Goal: Information Seeking & Learning: Learn about a topic

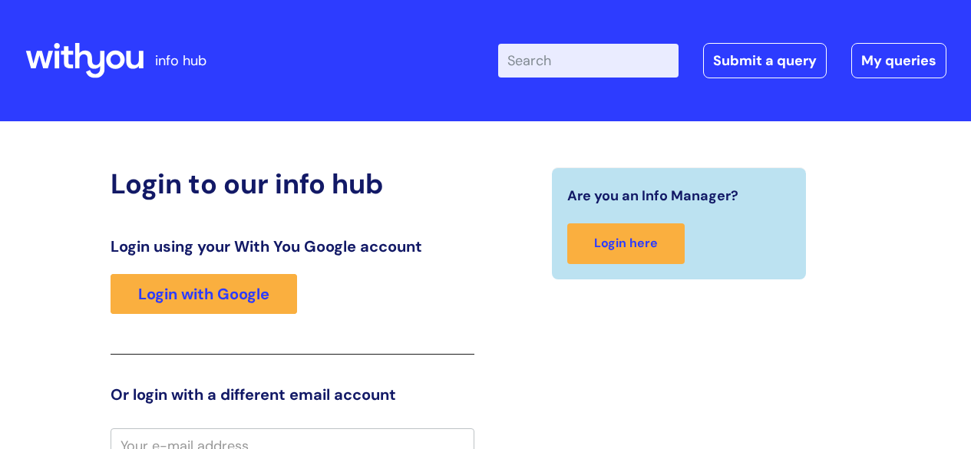
scroll to position [14, 0]
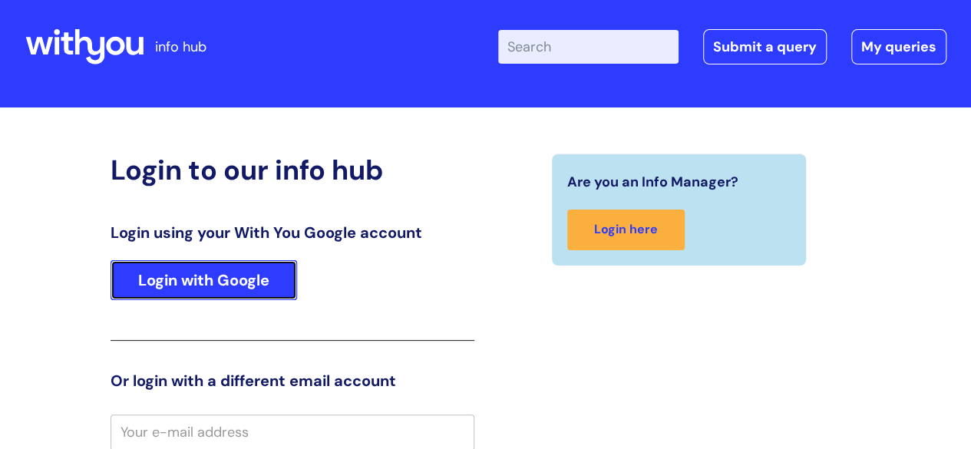
click at [244, 280] on link "Login with Google" at bounding box center [204, 280] width 186 height 40
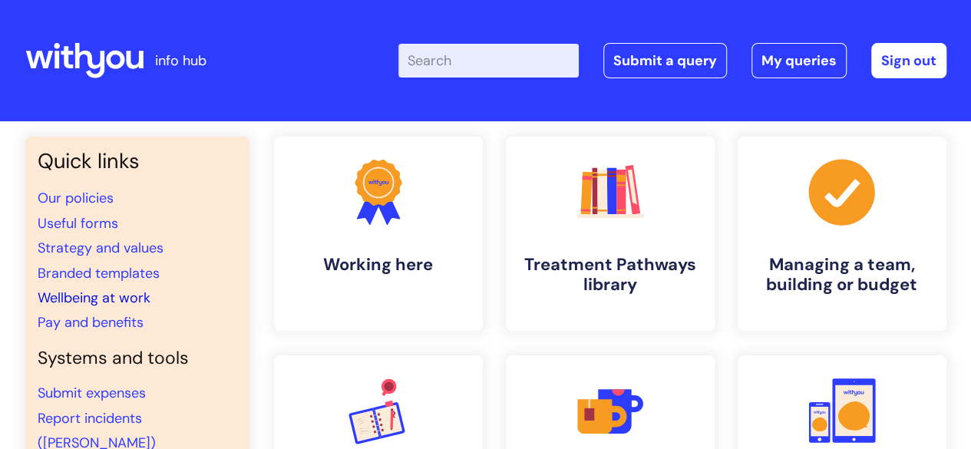
click at [127, 292] on link "Wellbeing at work" at bounding box center [94, 298] width 113 height 18
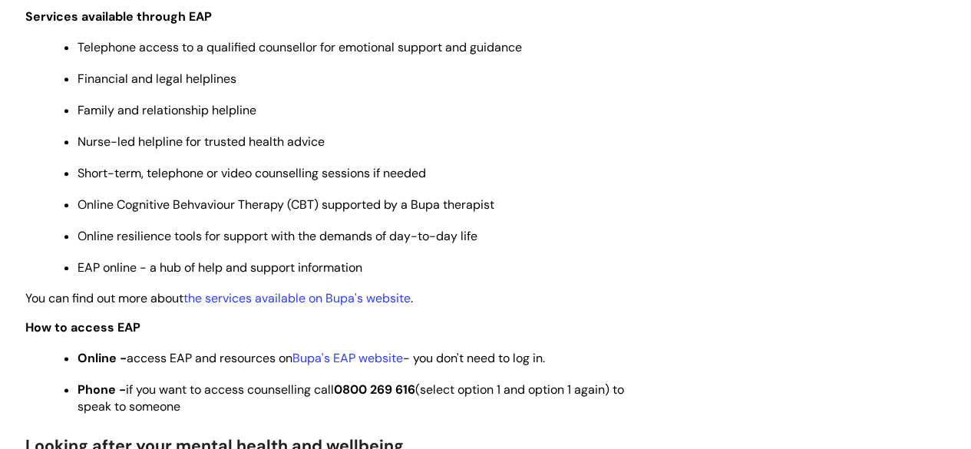
scroll to position [1179, 0]
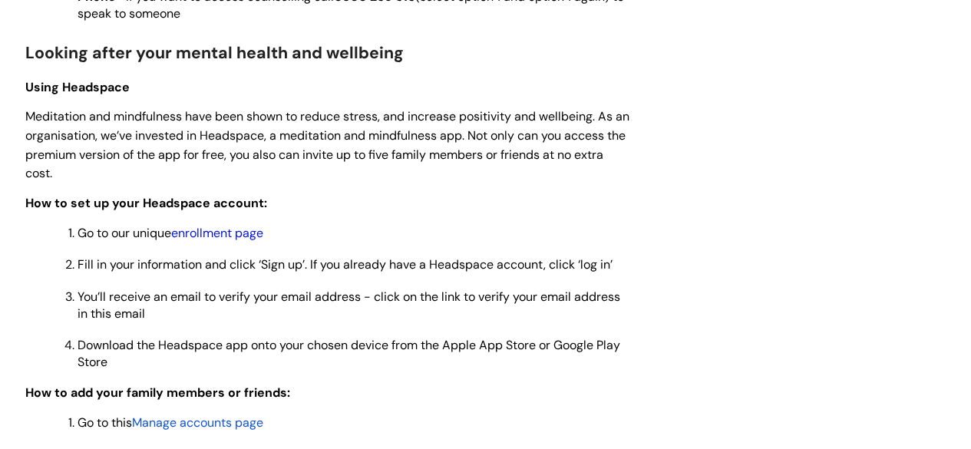
click at [242, 233] on link "enrollment page" at bounding box center [217, 233] width 92 height 16
